Goal: Transaction & Acquisition: Subscribe to service/newsletter

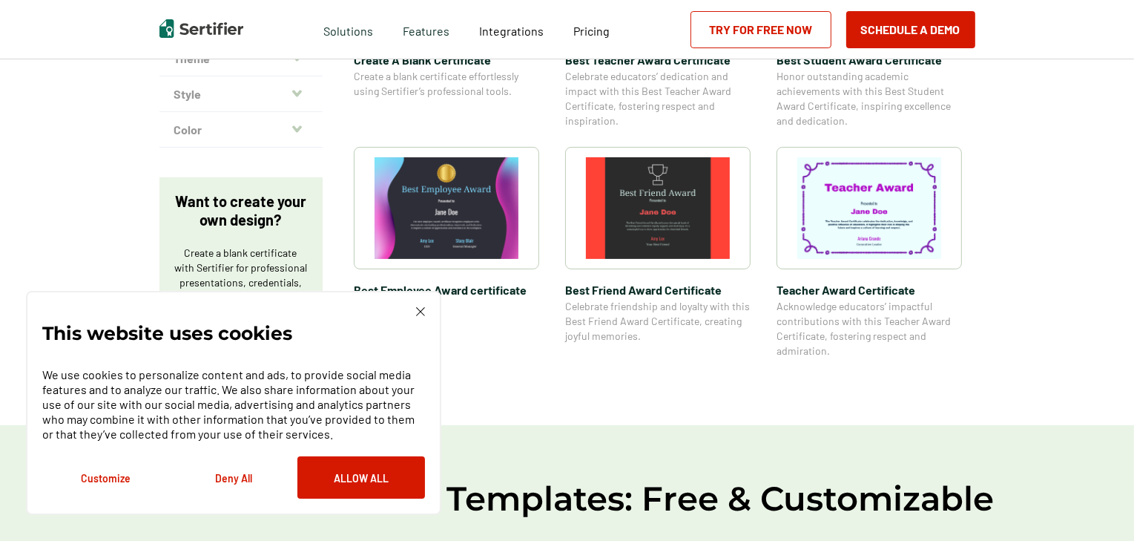
scroll to position [413, 0]
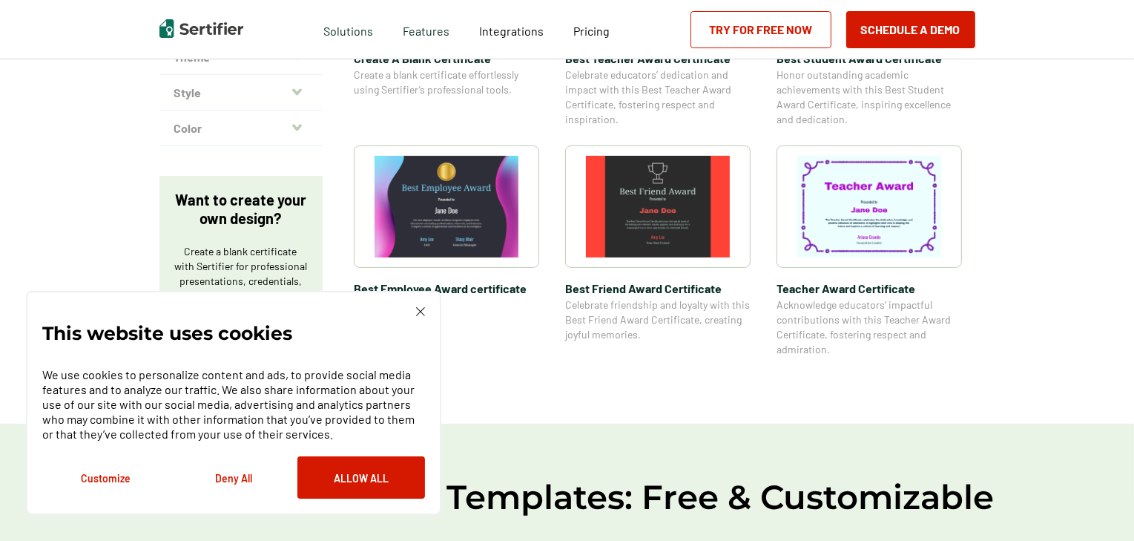
click at [420, 311] on img at bounding box center [420, 311] width 9 height 9
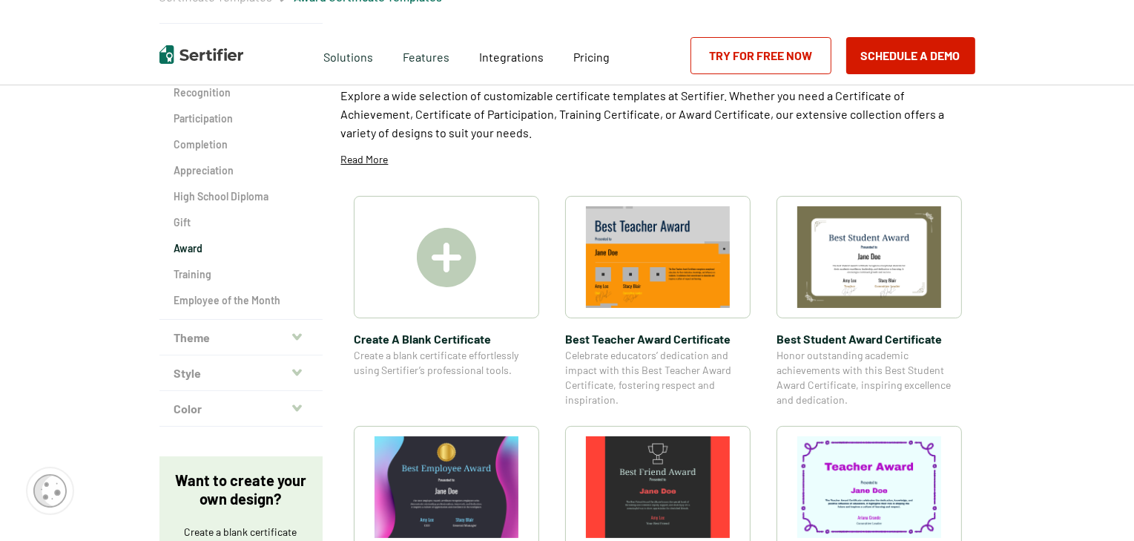
scroll to position [151, 0]
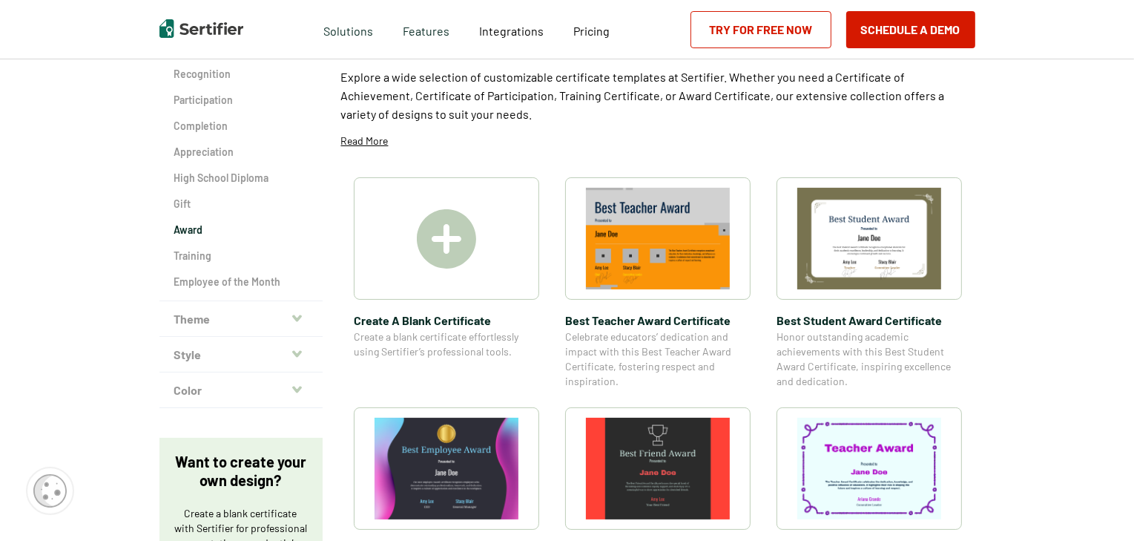
click at [439, 252] on img at bounding box center [446, 238] width 59 height 59
click at [761, 32] on link "Try for Free Now" at bounding box center [760, 29] width 141 height 37
